Goal: Information Seeking & Learning: Learn about a topic

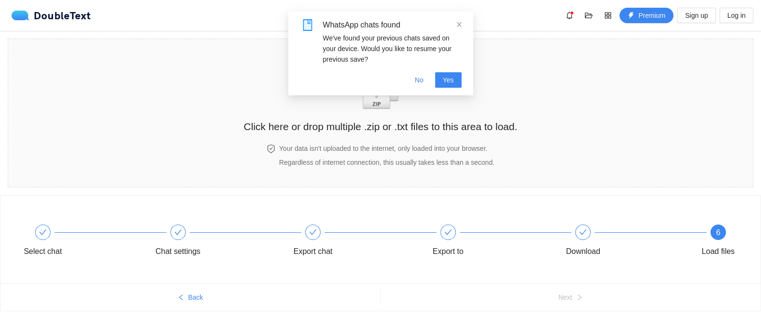
click at [454, 23] on div "WhatsApp chats found" at bounding box center [392, 25] width 139 height 12
click at [459, 23] on icon "close" at bounding box center [459, 24] width 7 height 7
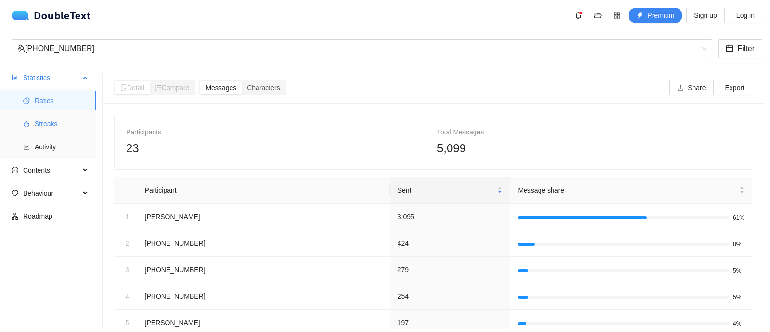
click at [21, 121] on li "Streaks" at bounding box center [48, 123] width 96 height 19
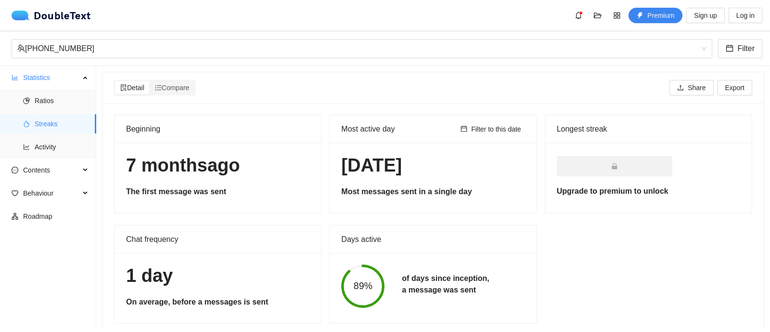
scroll to position [22, 0]
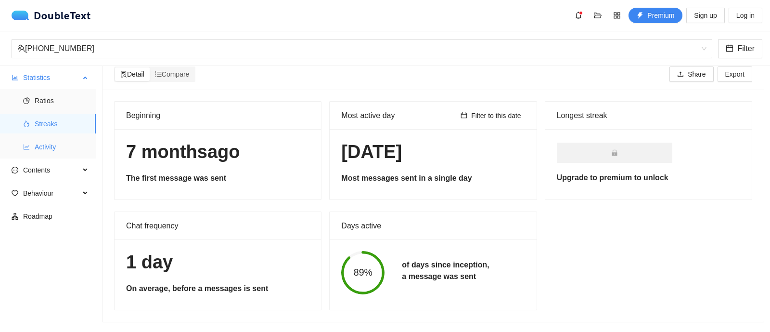
click at [35, 144] on span "Activity" at bounding box center [62, 146] width 54 height 19
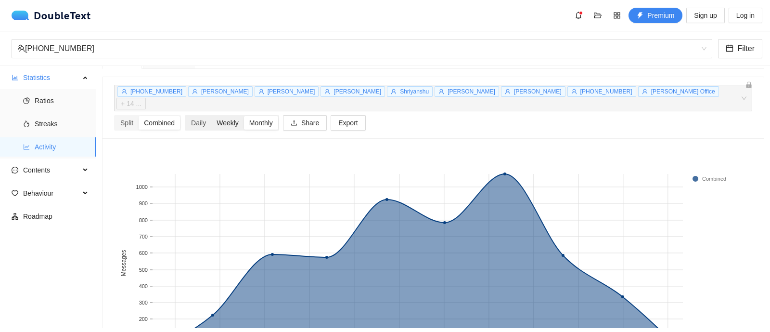
click at [227, 116] on div "Weekly" at bounding box center [227, 122] width 33 height 13
click at [211, 116] on input "Weekly" at bounding box center [211, 116] width 0 height 0
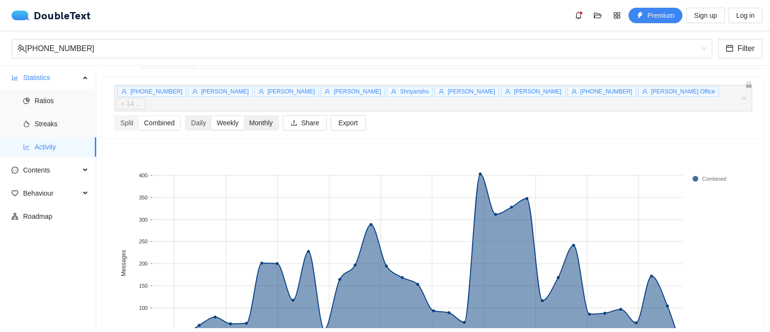
click at [272, 116] on div "Monthly" at bounding box center [261, 122] width 34 height 13
click at [244, 116] on input "Monthly" at bounding box center [244, 116] width 0 height 0
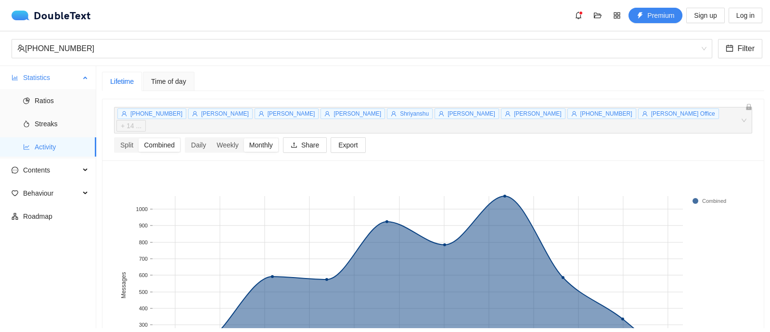
click at [43, 81] on span "Statistics" at bounding box center [51, 77] width 57 height 19
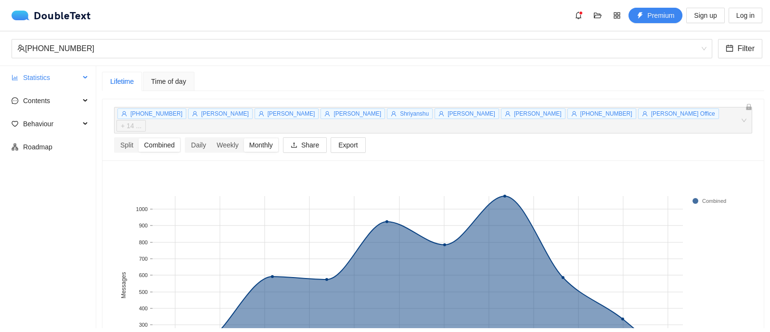
click at [43, 80] on span "Statistics" at bounding box center [51, 77] width 57 height 19
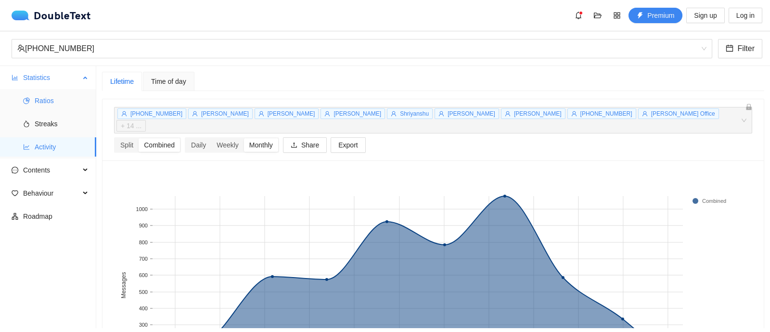
click at [41, 104] on span "Ratios" at bounding box center [62, 100] width 54 height 19
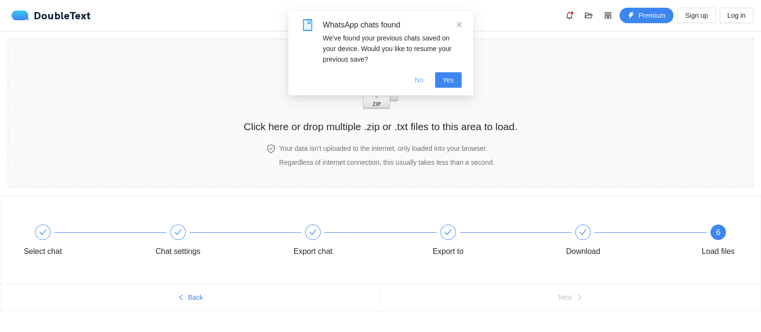
click at [420, 76] on span "No" at bounding box center [419, 80] width 9 height 11
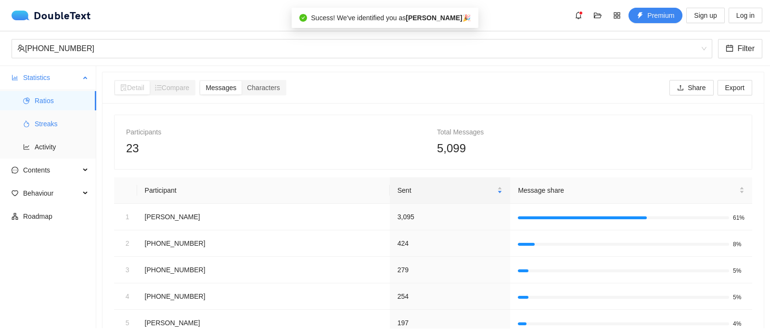
click at [67, 124] on span "Streaks" at bounding box center [62, 123] width 54 height 19
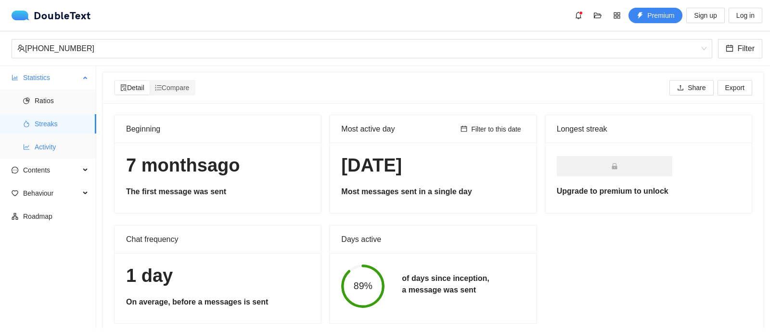
click at [55, 144] on span "Activity" at bounding box center [62, 146] width 54 height 19
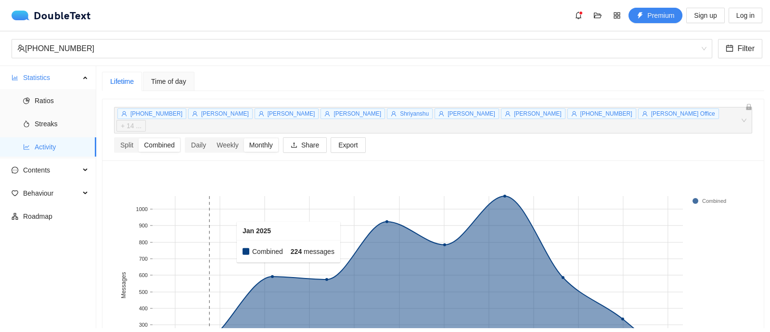
scroll to position [100, 0]
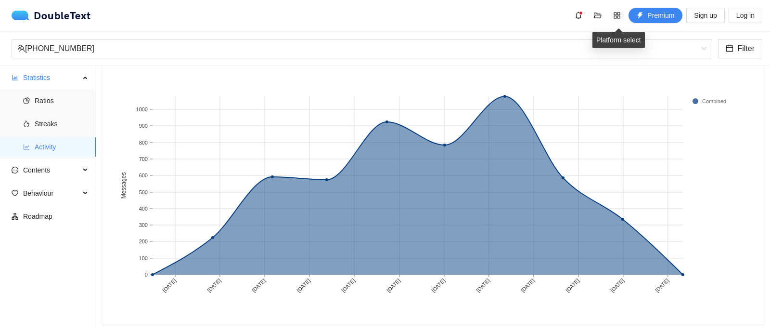
click at [619, 16] on icon "appstore" at bounding box center [617, 15] width 6 height 6
click at [637, 18] on button "Premium" at bounding box center [656, 15] width 54 height 15
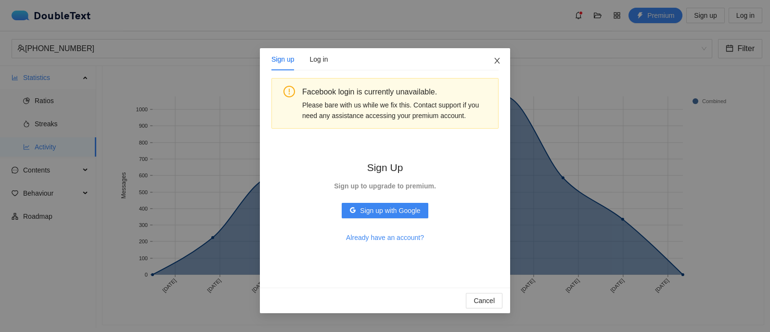
click at [493, 60] on icon "close" at bounding box center [497, 61] width 8 height 8
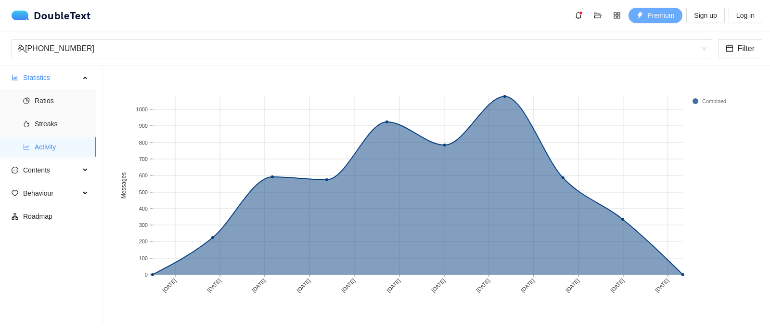
scroll to position [0, 0]
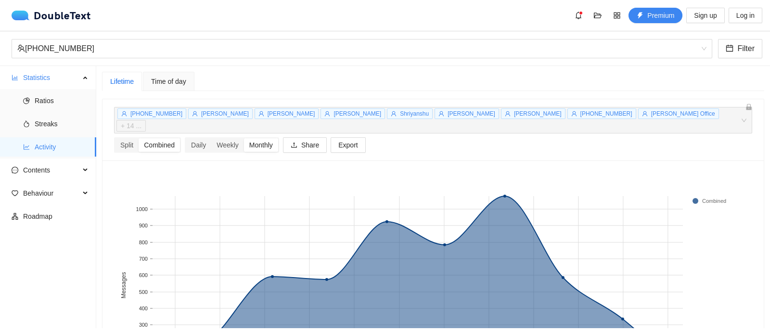
click at [183, 80] on span "Time of day" at bounding box center [168, 81] width 35 height 7
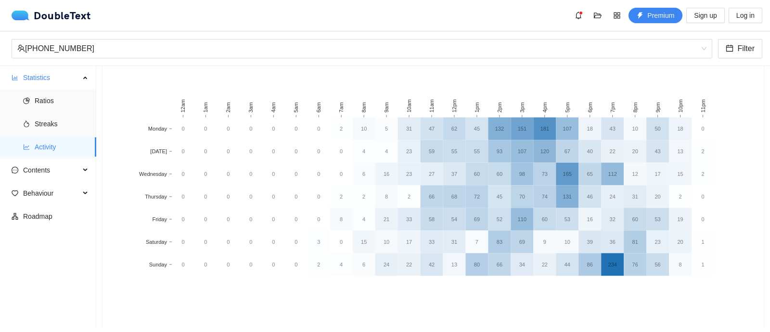
scroll to position [91, 0]
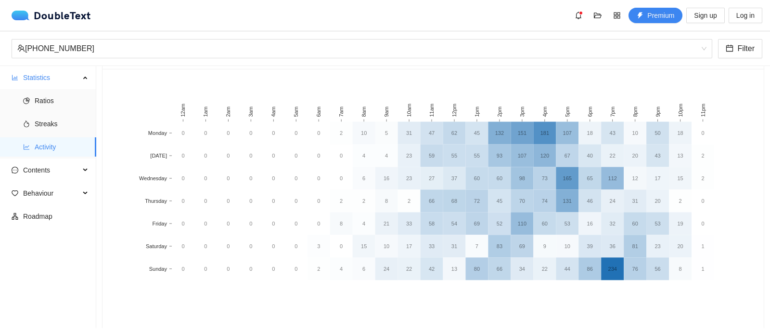
click at [338, 312] on div "12am 1am 2am 3am 4am 5am 6am 7am 8am 9am 10am 11am 12pm 1pm 2pm 3pm 4pm 5pm 6pm…" at bounding box center [433, 201] width 661 height 264
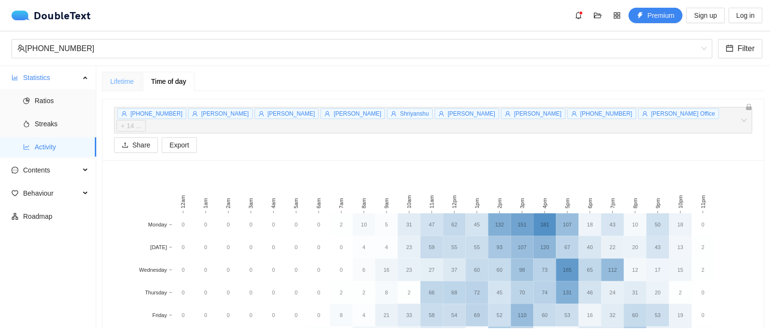
click at [129, 75] on div "Lifetime" at bounding box center [122, 81] width 40 height 19
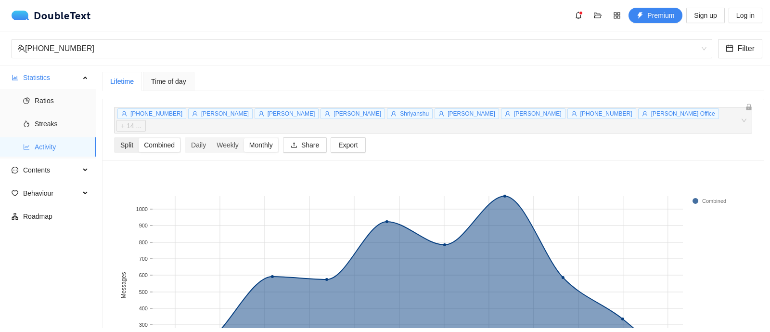
click at [129, 138] on div "Split" at bounding box center [127, 144] width 24 height 13
click at [115, 138] on input "Split" at bounding box center [115, 138] width 0 height 0
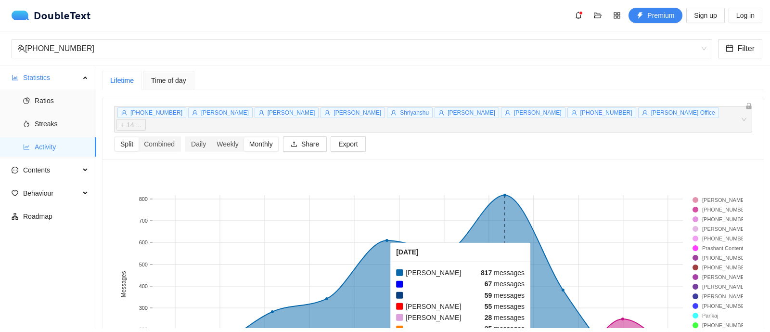
scroll to position [0, 0]
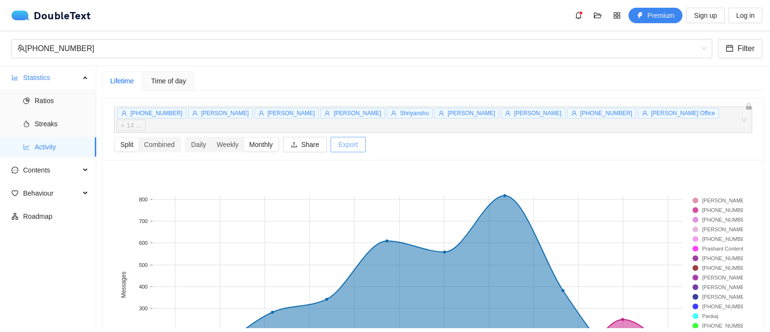
click at [361, 137] on button "Export" at bounding box center [348, 144] width 35 height 15
click at [318, 139] on span "Share" at bounding box center [310, 144] width 18 height 11
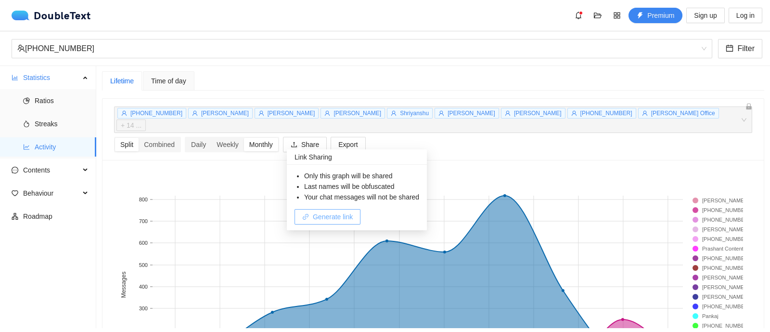
click at [315, 224] on button "Generate link" at bounding box center [328, 216] width 66 height 15
click at [318, 220] on span "Copy link" at bounding box center [327, 216] width 28 height 11
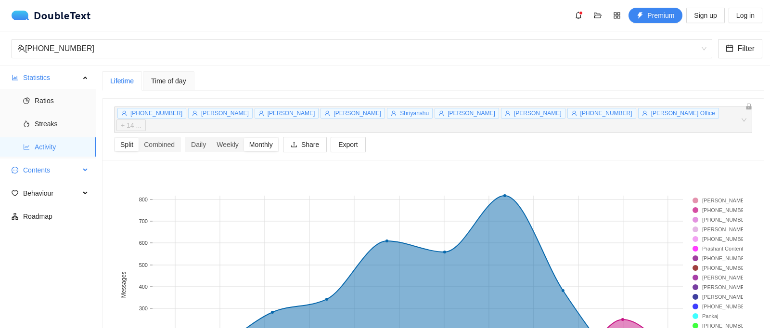
click at [58, 164] on span "Contents" at bounding box center [51, 169] width 57 height 19
click at [52, 184] on span "Word Cloud" at bounding box center [62, 192] width 54 height 19
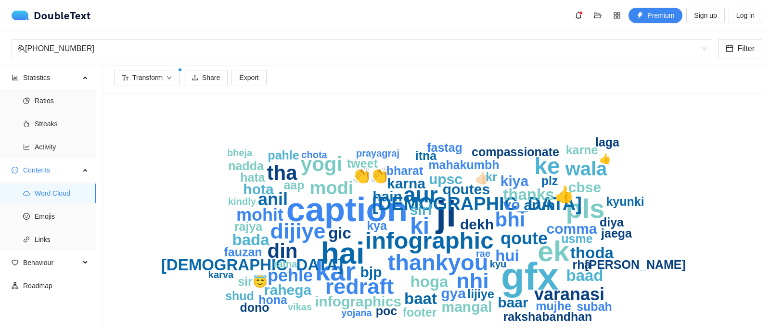
scroll to position [43, 0]
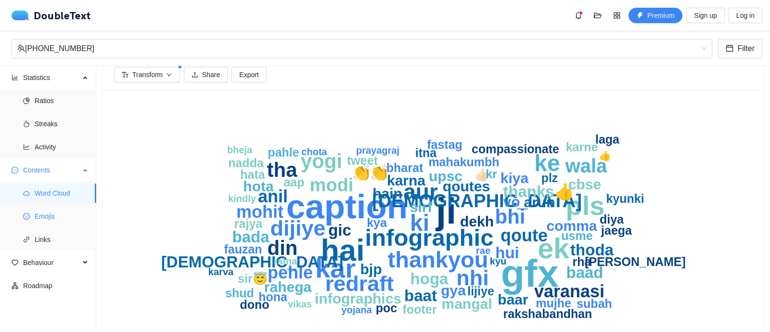
click at [40, 211] on span "Emojis" at bounding box center [62, 216] width 54 height 19
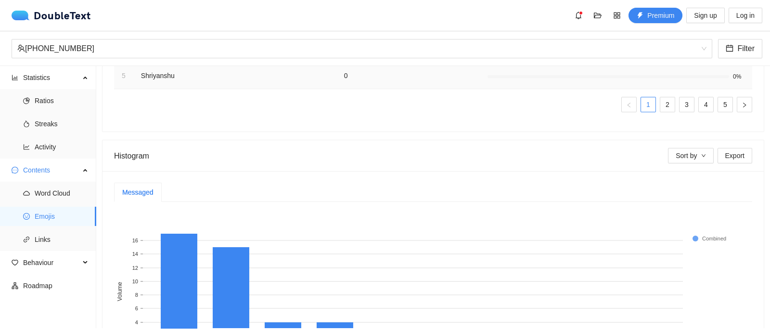
scroll to position [284, 0]
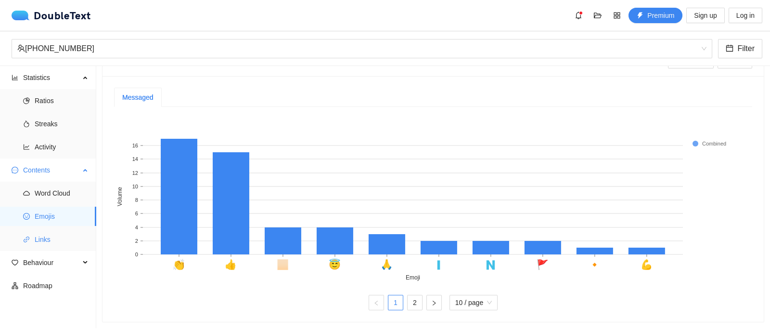
click at [31, 233] on li "Links" at bounding box center [48, 239] width 96 height 19
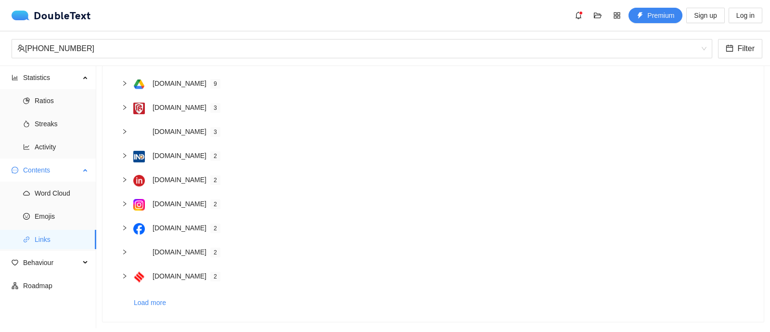
scroll to position [124, 0]
click at [36, 266] on span "Behaviour" at bounding box center [51, 262] width 57 height 19
click at [53, 290] on span "Interactions" at bounding box center [62, 285] width 54 height 19
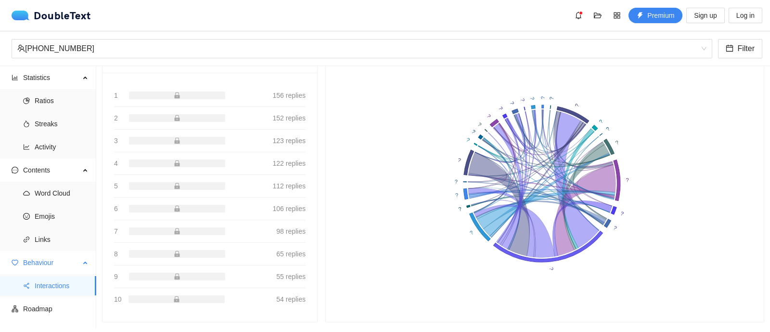
scroll to position [115, 0]
click at [21, 308] on li "Roadmap" at bounding box center [48, 308] width 96 height 19
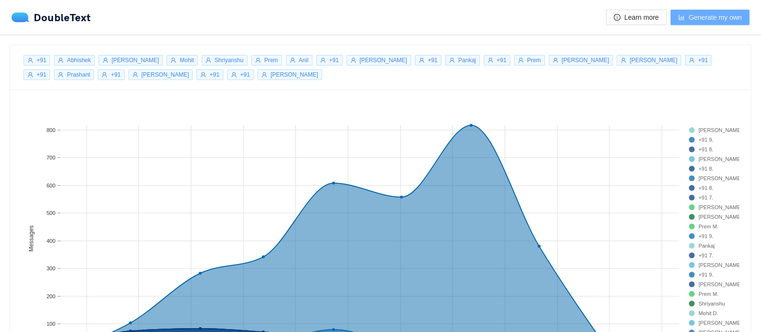
click at [689, 23] on button "Generate my own" at bounding box center [710, 17] width 79 height 15
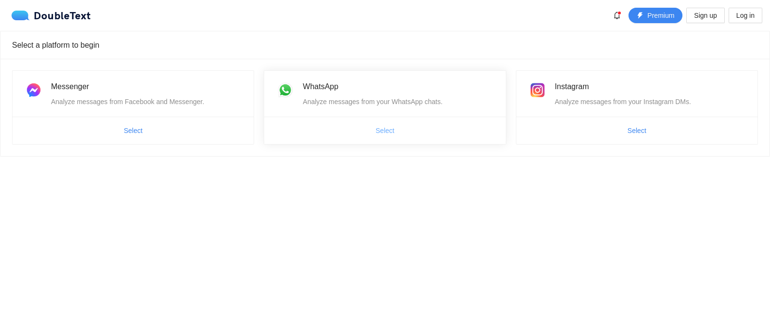
click at [377, 136] on button "Select" at bounding box center [385, 130] width 34 height 15
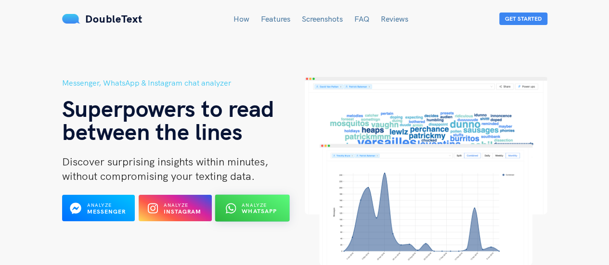
click at [249, 213] on b "WhatsApp" at bounding box center [259, 211] width 35 height 7
